Goal: Task Accomplishment & Management: Use online tool/utility

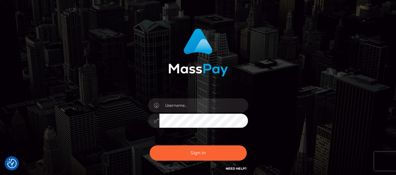
scroll to position [31, 0]
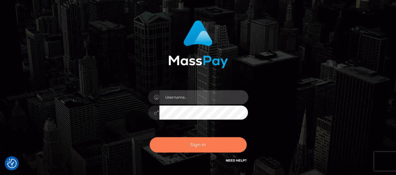
type input "matthew.wong"
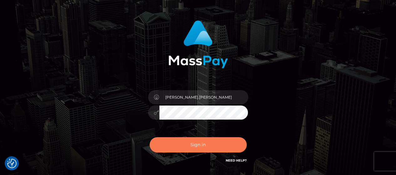
click at [218, 139] on button "Sign in" at bounding box center [198, 144] width 97 height 15
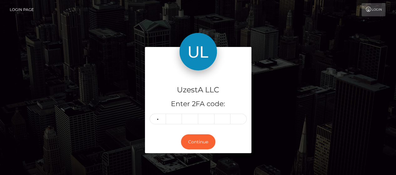
type input "2"
type input "5"
type input "9"
type input "4"
type input "0"
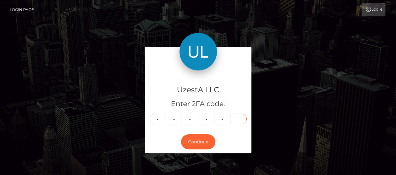
type input "4"
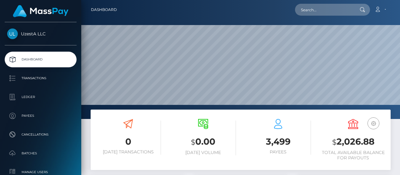
scroll to position [111, 94]
click at [310, 13] on input "text" at bounding box center [324, 10] width 59 height 12
paste input "0600777"
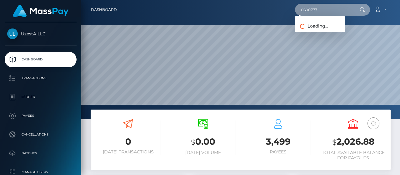
type input "0600777"
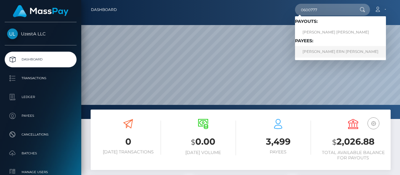
click at [335, 55] on link "LEONG ERN XIN JOYCE" at bounding box center [340, 52] width 91 height 12
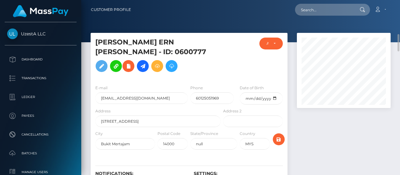
scroll to position [31, 0]
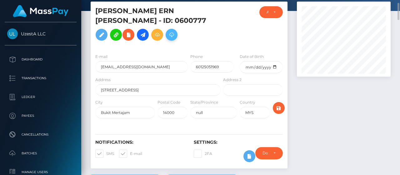
click at [175, 31] on icon at bounding box center [172, 35] width 8 height 8
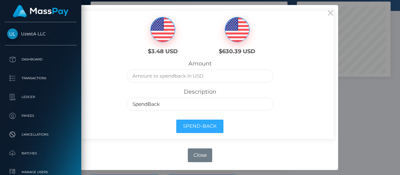
click at [163, 30] on img at bounding box center [163, 29] width 24 height 25
click at [173, 76] on input "text" at bounding box center [200, 75] width 147 height 13
type input "3.48"
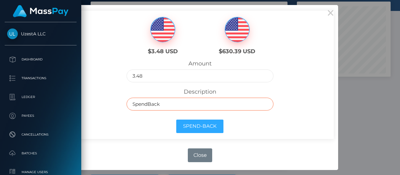
drag, startPoint x: 168, startPoint y: 106, endPoint x: 171, endPoint y: 106, distance: 3.8
click at [168, 106] on input "SpendBack" at bounding box center [200, 104] width 147 height 13
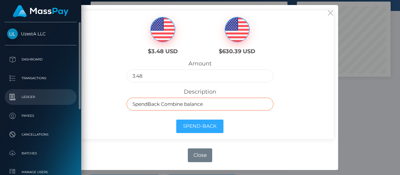
drag, startPoint x: 159, startPoint y: 104, endPoint x: 29, endPoint y: 104, distance: 129.8
click at [85, 105] on div "$3.48 USD $630.39 USD Amount 3.48 Description SpendBack Combine balance Spend-B…" at bounding box center [200, 75] width 268 height 128
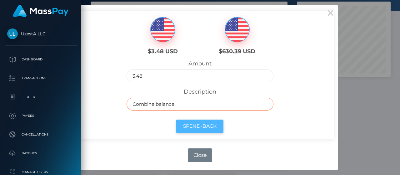
type input "Combine balance"
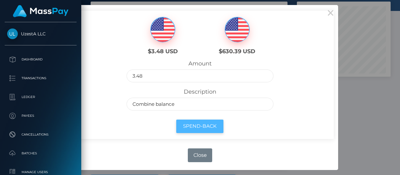
click at [213, 127] on button "Spend-Back" at bounding box center [199, 125] width 47 height 13
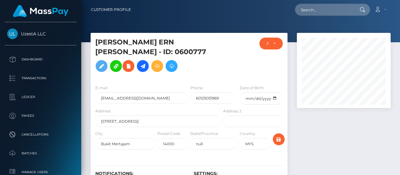
scroll to position [75, 94]
click at [178, 60] on button at bounding box center [172, 66] width 12 height 12
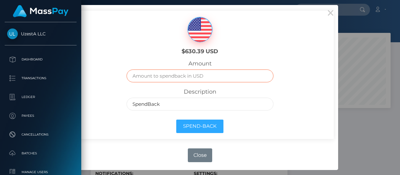
click at [214, 73] on input "text" at bounding box center [200, 75] width 147 height 13
type input "630.39"
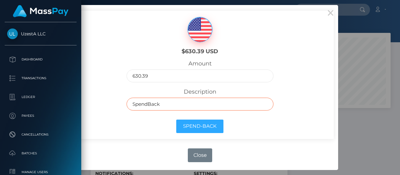
click at [199, 100] on input "SpendBack" at bounding box center [200, 104] width 147 height 13
drag, startPoint x: 161, startPoint y: 104, endPoint x: 24, endPoint y: 90, distance: 137.4
click at [66, 98] on body "UzestA LLC Dashboard Transactions Ledger Payees Cancellations Links" at bounding box center [200, 87] width 400 height 175
type input "Combine balance"
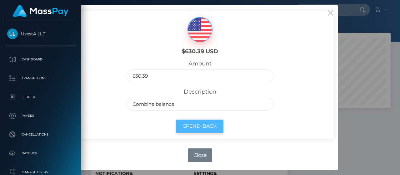
click at [203, 126] on button "Spend-Back" at bounding box center [199, 125] width 47 height 13
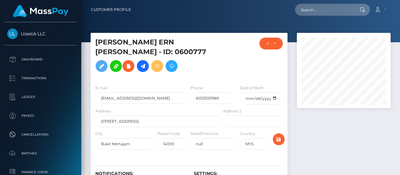
click at [161, 62] on icon at bounding box center [158, 66] width 8 height 8
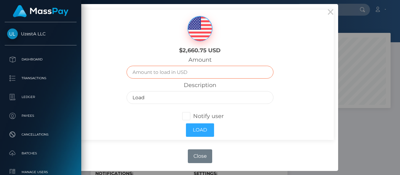
click at [196, 74] on input "text" at bounding box center [200, 72] width 147 height 13
type input "633.87"
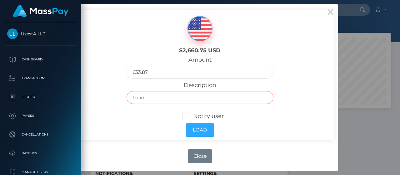
click at [186, 94] on input "Load" at bounding box center [200, 97] width 147 height 13
drag, startPoint x: 146, startPoint y: 98, endPoint x: 52, endPoint y: 105, distance: 93.8
click at [67, 105] on body "UzestA LLC Dashboard Transactions Ledger Payees Cancellations Links" at bounding box center [200, 87] width 400 height 175
type input "COMBINE BALANCE"
drag, startPoint x: 136, startPoint y: 130, endPoint x: 174, endPoint y: 138, distance: 38.6
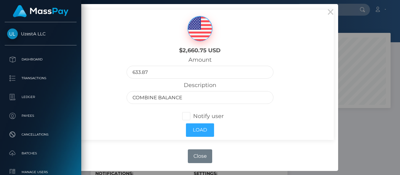
click at [138, 130] on div "Load" at bounding box center [200, 130] width 156 height 20
click at [197, 130] on button "Load" at bounding box center [200, 129] width 28 height 13
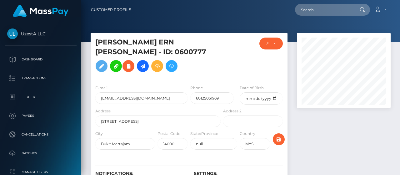
scroll to position [75, 94]
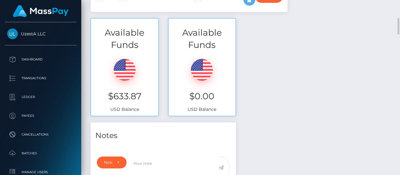
click at [302, 35] on div "Available Funds $633.87 USD Balance Available Funds $0.00 USD Balance" at bounding box center [241, 70] width 310 height 104
drag, startPoint x: 317, startPoint y: 113, endPoint x: 312, endPoint y: 92, distance: 21.5
